Goal: Task Accomplishment & Management: Use online tool/utility

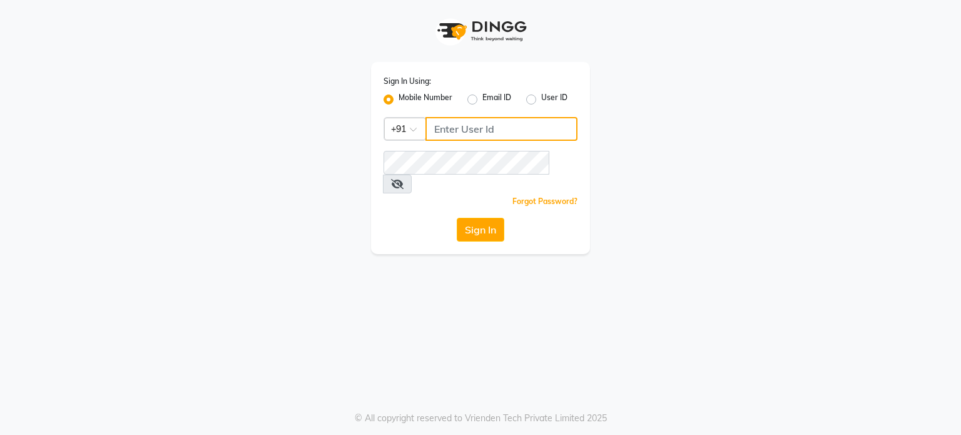
click at [450, 139] on input "Username" at bounding box center [501, 129] width 152 height 24
type input "9530666825"
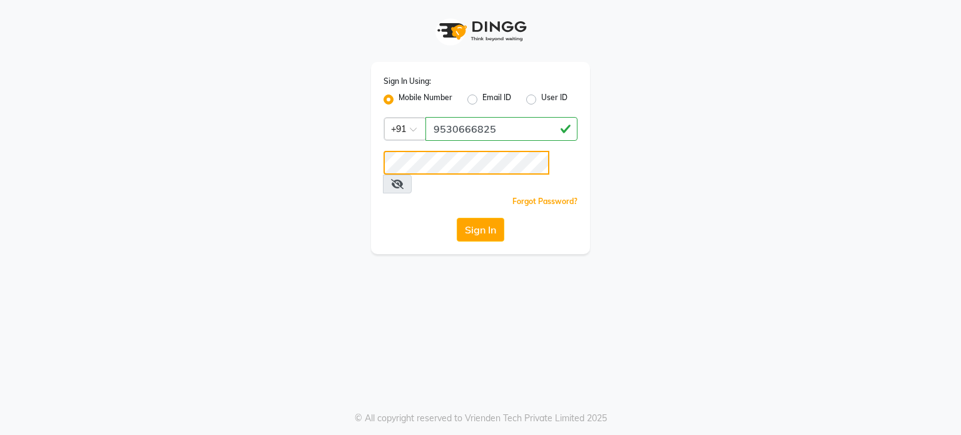
click at [457, 218] on button "Sign In" at bounding box center [481, 230] width 48 height 24
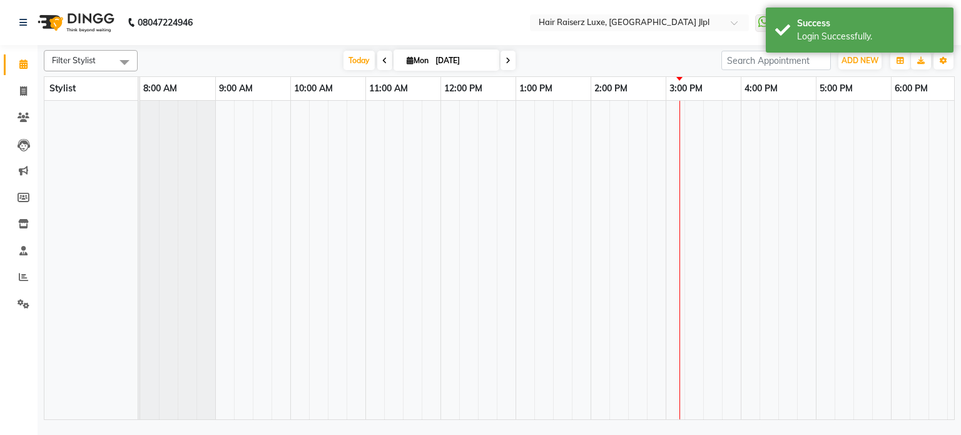
select select "en"
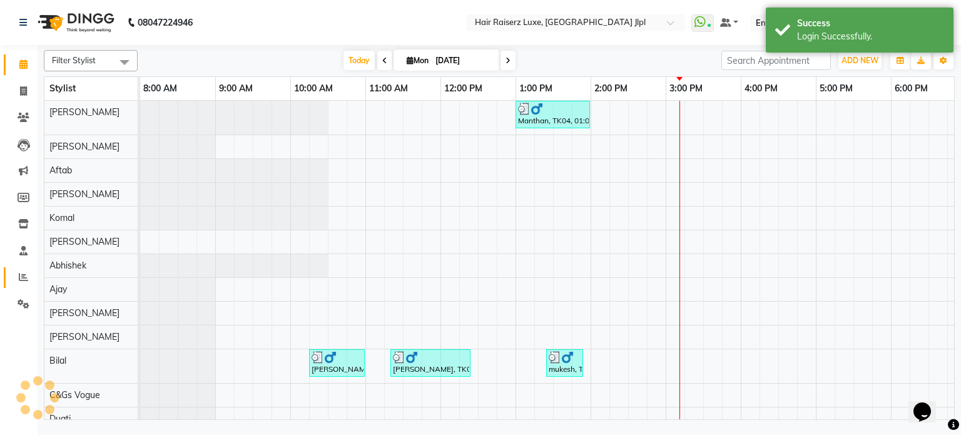
click at [23, 279] on icon at bounding box center [23, 276] width 9 height 9
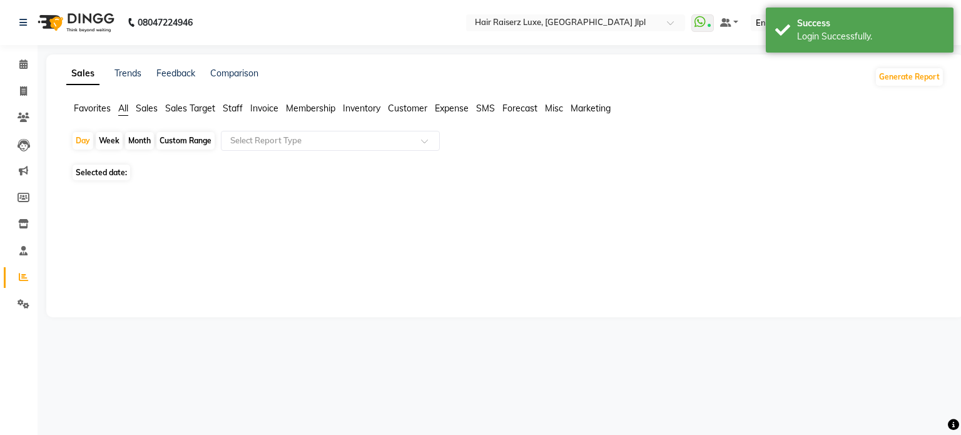
click at [190, 106] on span "Sales Target" at bounding box center [190, 108] width 50 height 11
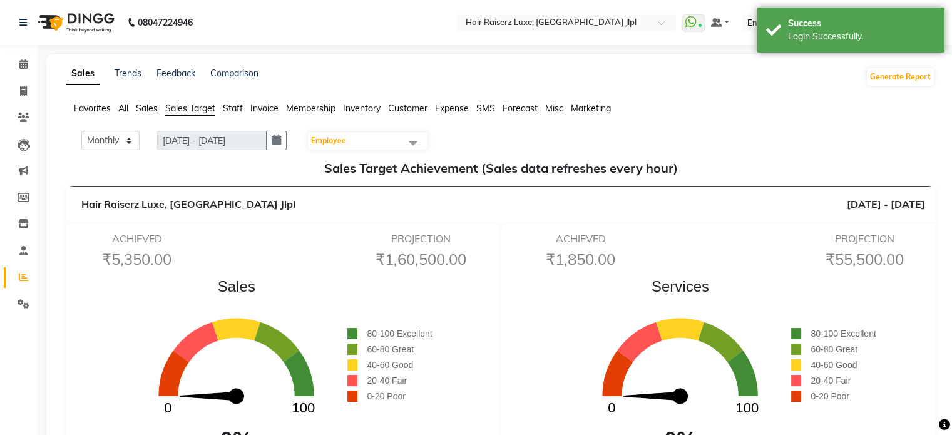
click at [272, 146] on button "button" at bounding box center [276, 140] width 21 height 19
select select "9"
select select "2025"
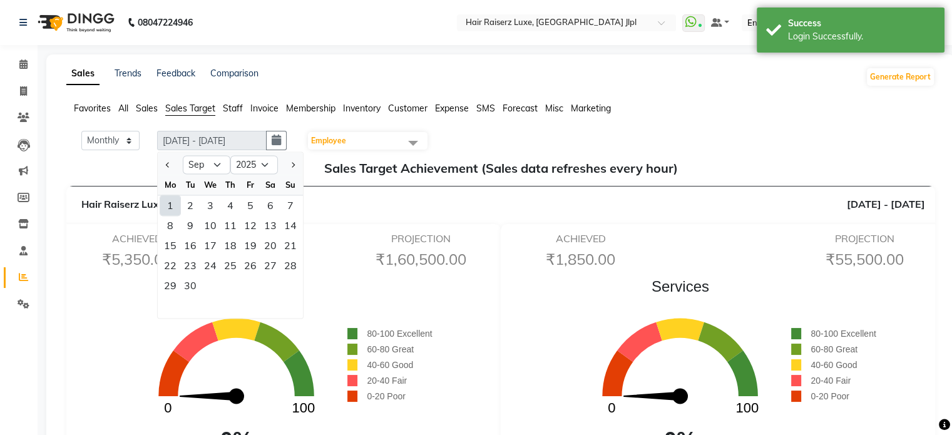
click at [177, 167] on div at bounding box center [170, 165] width 25 height 20
click at [170, 164] on span "Previous month" at bounding box center [168, 164] width 5 height 5
select select "8"
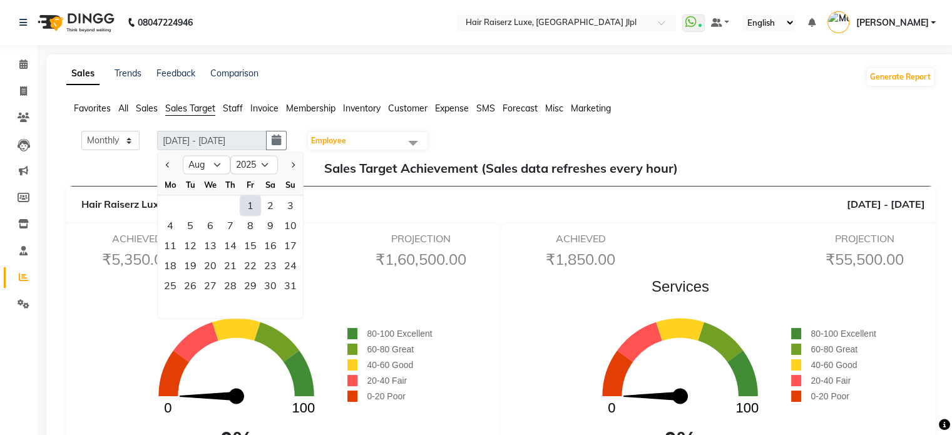
click at [247, 205] on div "1" at bounding box center [250, 205] width 20 height 20
type input "[DATE] - [DATE]"
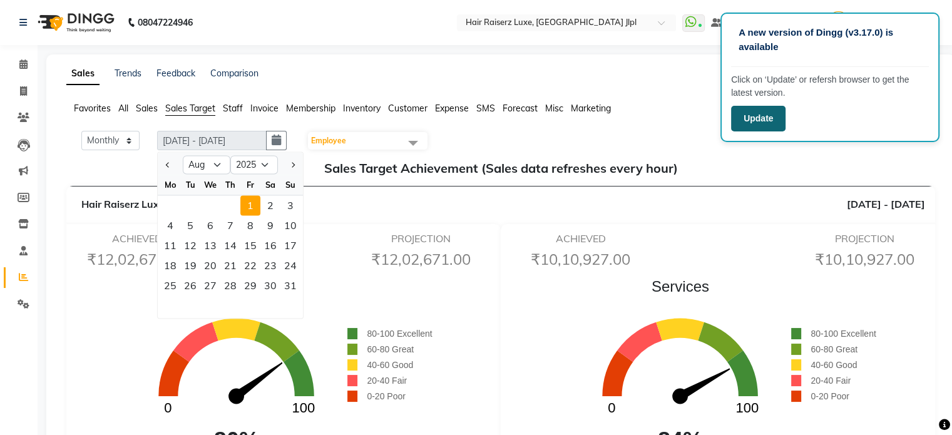
click at [754, 121] on button "Update" at bounding box center [758, 119] width 54 height 26
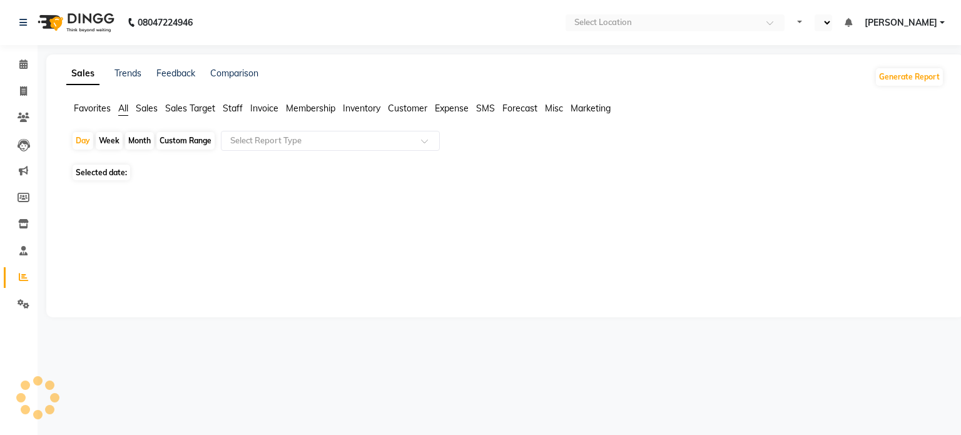
select select "en"
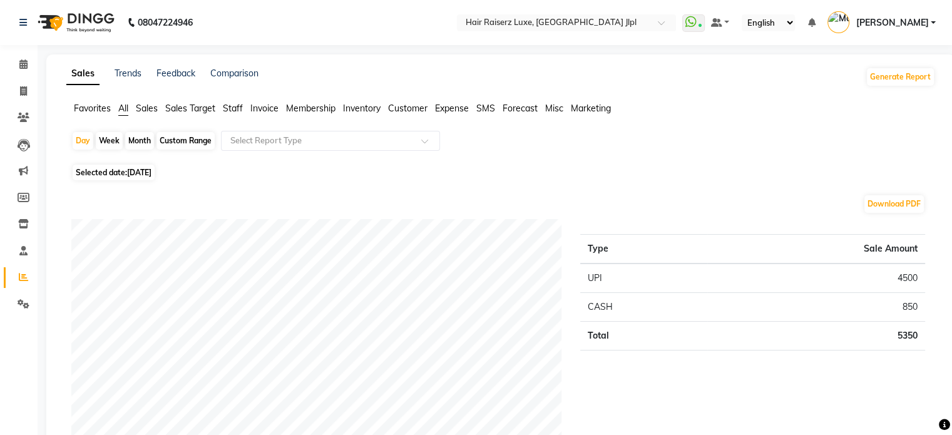
click at [190, 108] on span "Sales Target" at bounding box center [190, 108] width 50 height 11
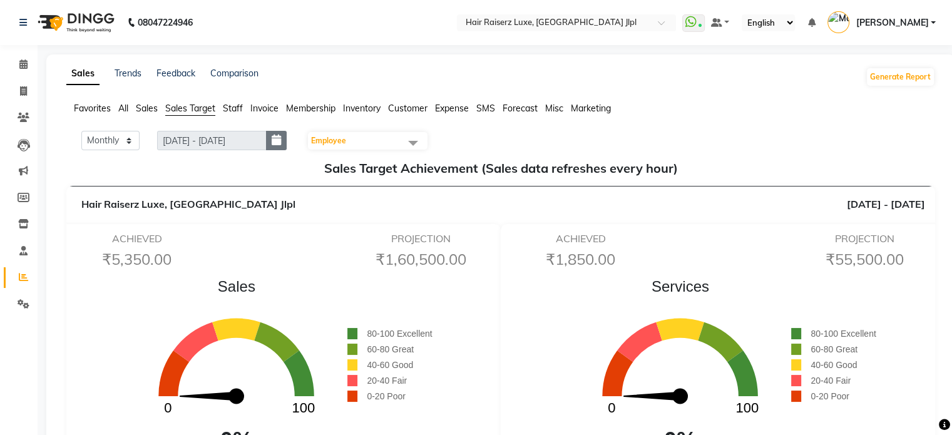
click at [285, 147] on button "button" at bounding box center [276, 140] width 21 height 19
select select "9"
select select "2025"
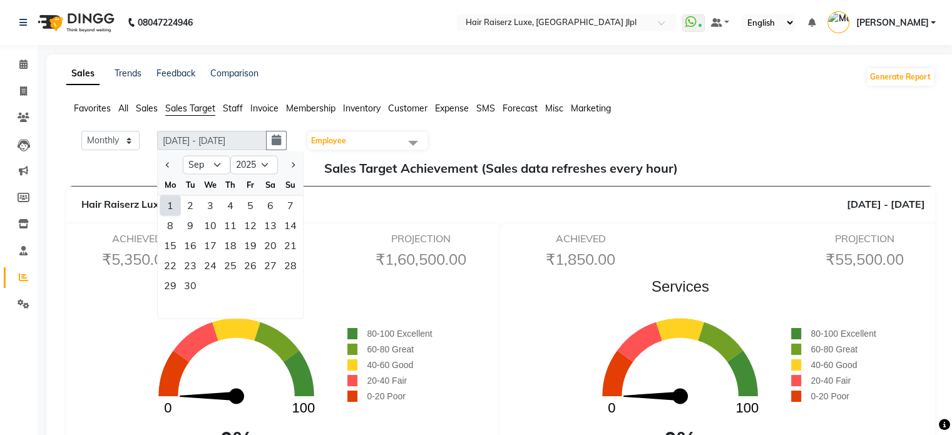
drag, startPoint x: 170, startPoint y: 165, endPoint x: 180, endPoint y: 175, distance: 13.7
click at [171, 165] on button "Previous month" at bounding box center [168, 165] width 11 height 20
select select "8"
click at [253, 204] on div "1" at bounding box center [250, 205] width 20 height 20
type input "[DATE] - [DATE]"
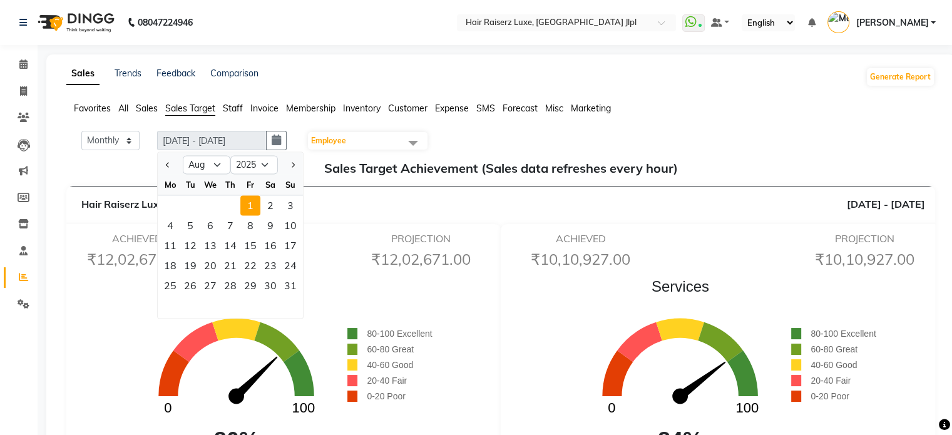
click at [477, 141] on div "Monthly Weekly 01-08-2025 - 31-08-2025 01-08-2025 Jan Feb Mar Apr May Jun Jul A…" at bounding box center [500, 141] width 858 height 20
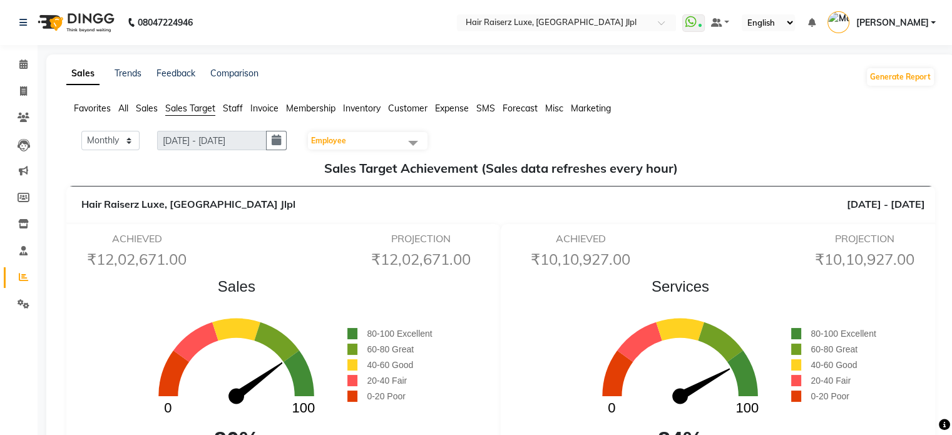
click at [240, 104] on span "Staff" at bounding box center [233, 108] width 20 height 11
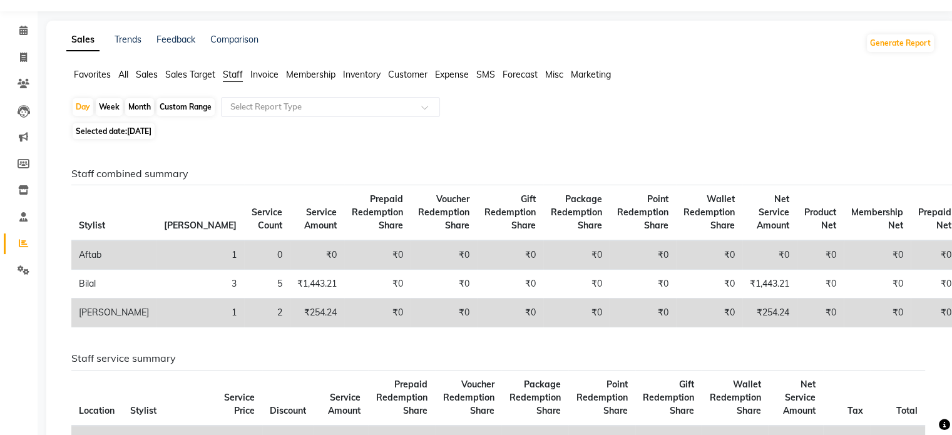
scroll to position [125, 0]
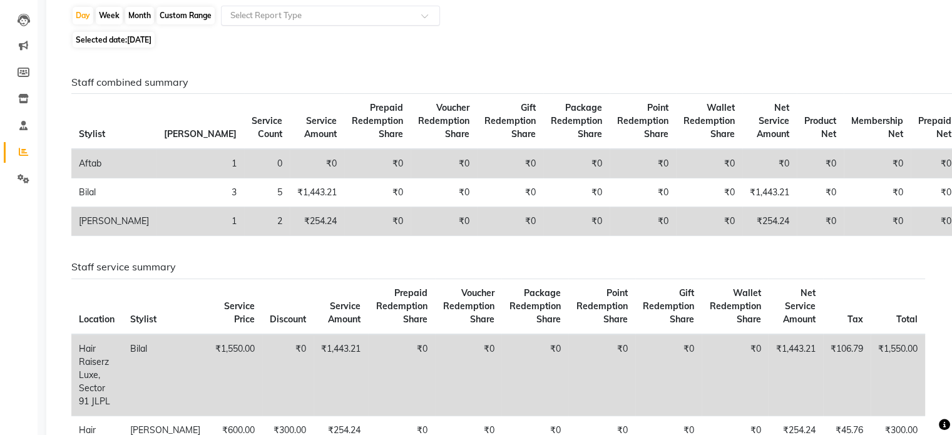
click at [342, 17] on input "text" at bounding box center [318, 15] width 180 height 13
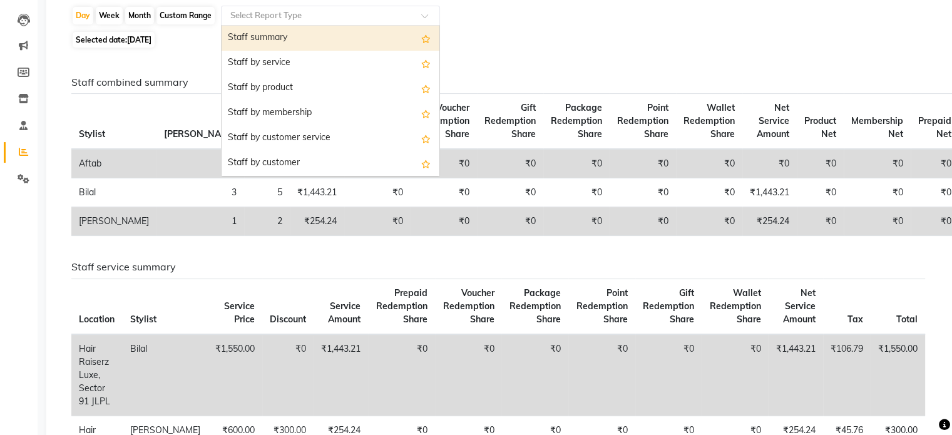
click at [338, 38] on div "Staff summary" at bounding box center [330, 38] width 218 height 25
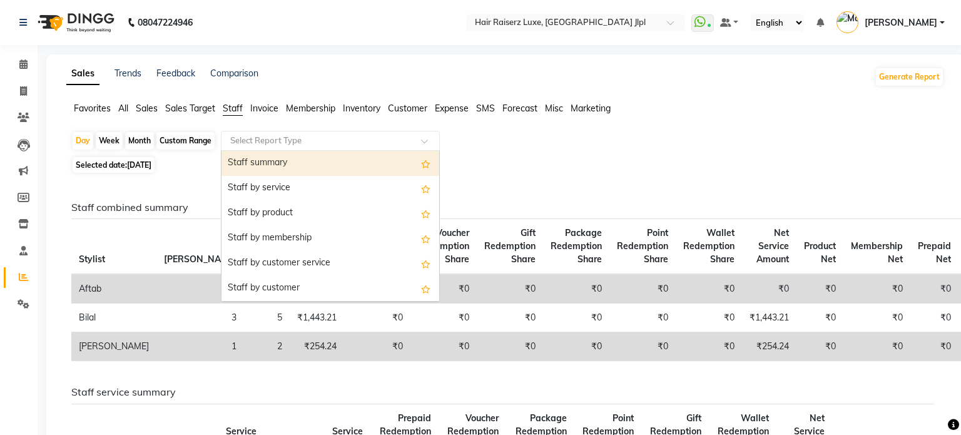
select select "filtered_report"
select select "pdf"
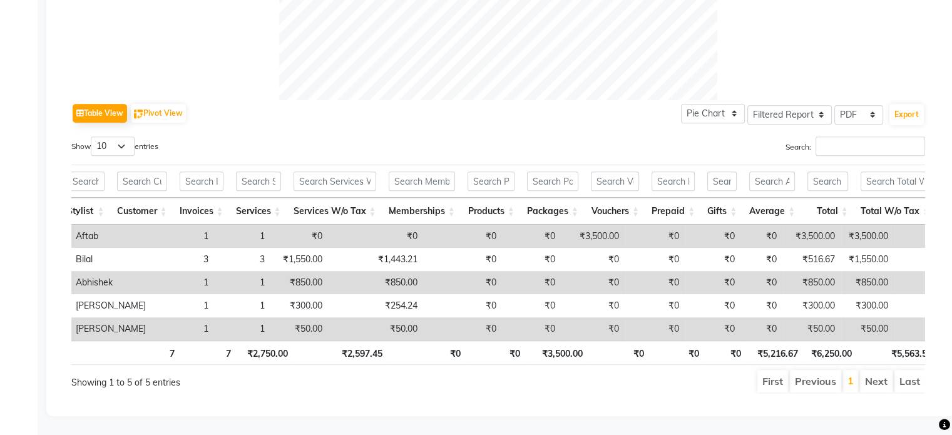
click at [561, 225] on td "₹3,500.00" at bounding box center [593, 236] width 64 height 23
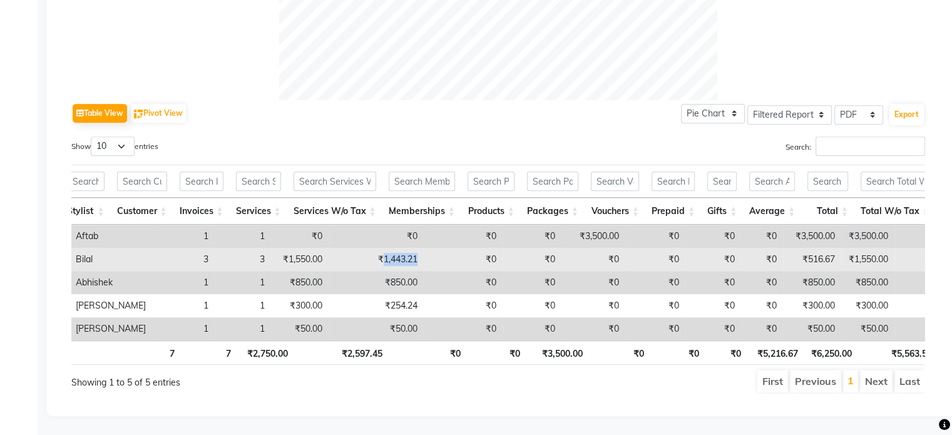
drag, startPoint x: 347, startPoint y: 239, endPoint x: 390, endPoint y: 245, distance: 44.2
click at [390, 248] on tr "Hair Raiserz Luxe, Sector 91 JLPL Bilal 3 3 ₹1,550.00 ₹1,443.21 ₹0 ₹0 ₹0 ₹0 ₹0 …" at bounding box center [598, 259] width 1354 height 23
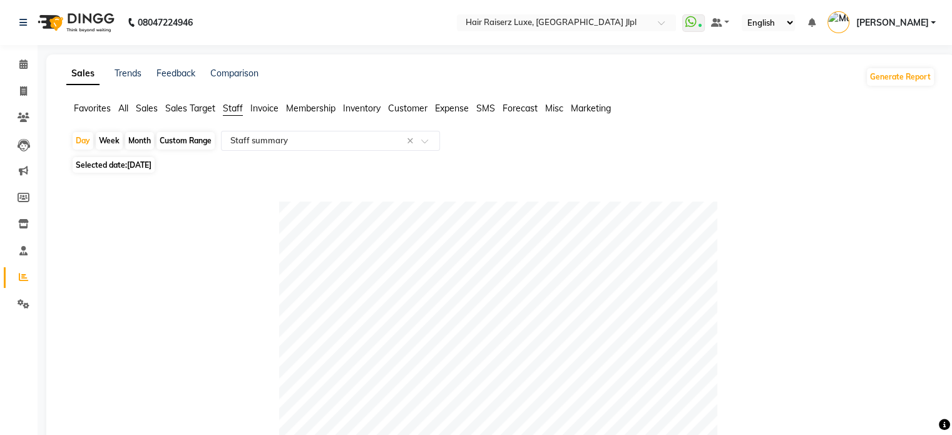
click at [204, 110] on span "Sales Target" at bounding box center [190, 108] width 50 height 11
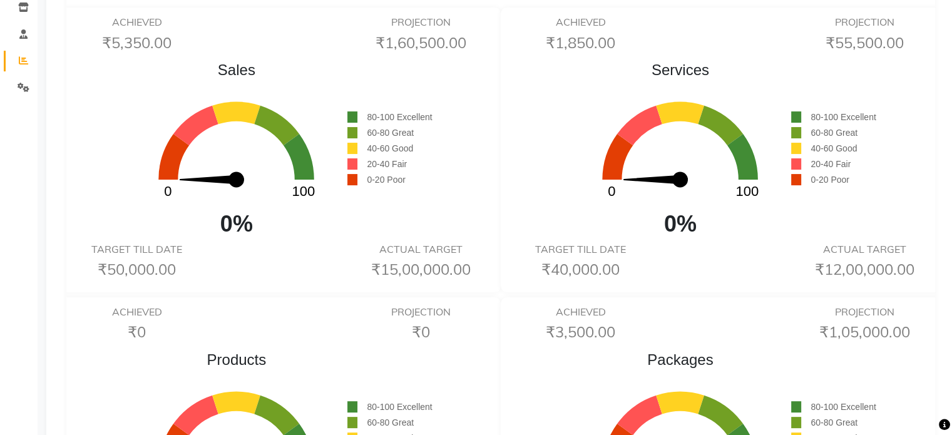
scroll to position [188, 0]
